Goal: Task Accomplishment & Management: Manage account settings

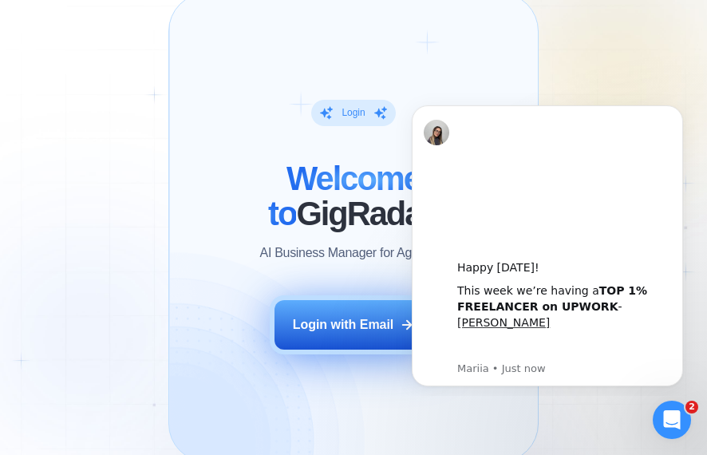
click at [391, 334] on div "Login with Email" at bounding box center [343, 325] width 101 height 18
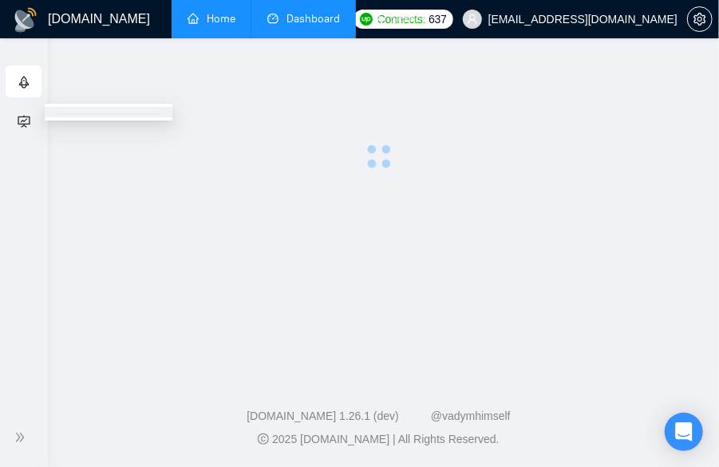
click at [313, 12] on link "Dashboard" at bounding box center [303, 19] width 73 height 14
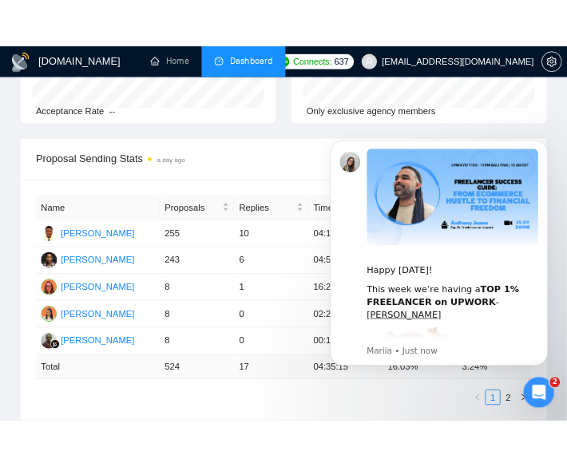
scroll to position [356, 0]
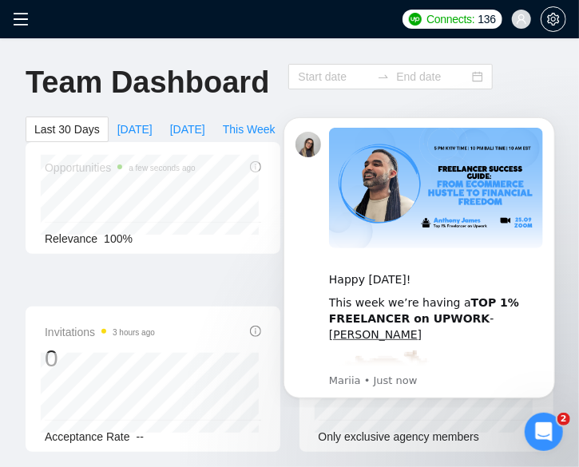
type input "[DATE]"
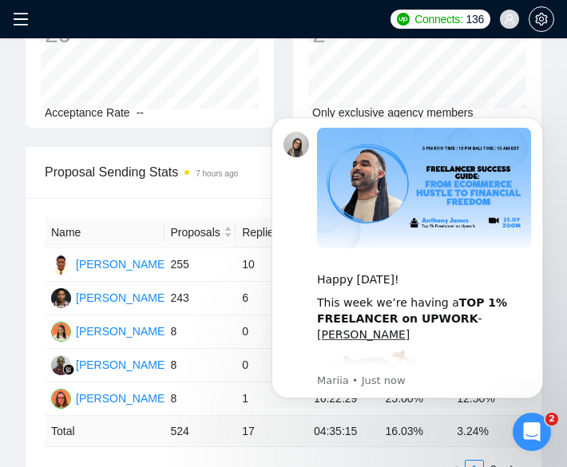
scroll to position [357, 0]
